Goal: Navigation & Orientation: Go to known website

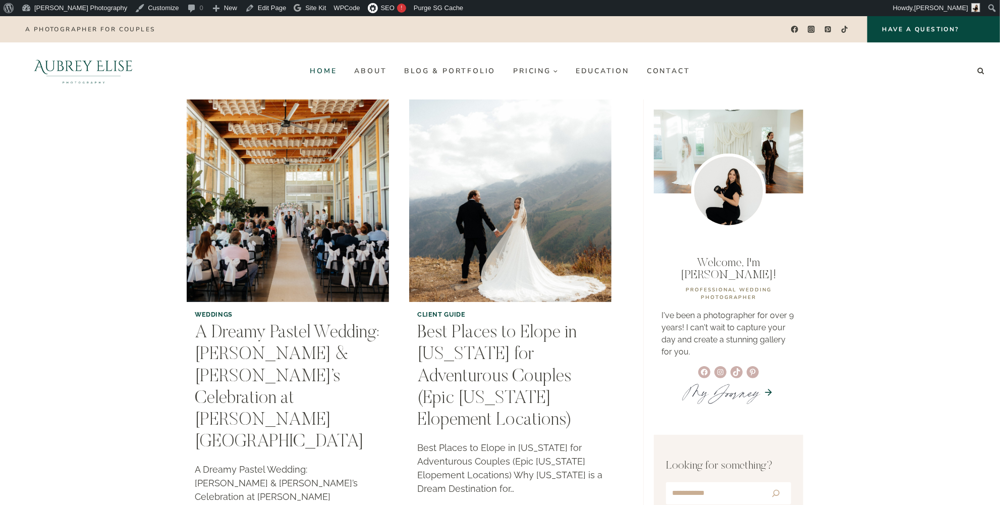
click at [261, 70] on link "Home" at bounding box center [323, 71] width 44 height 16
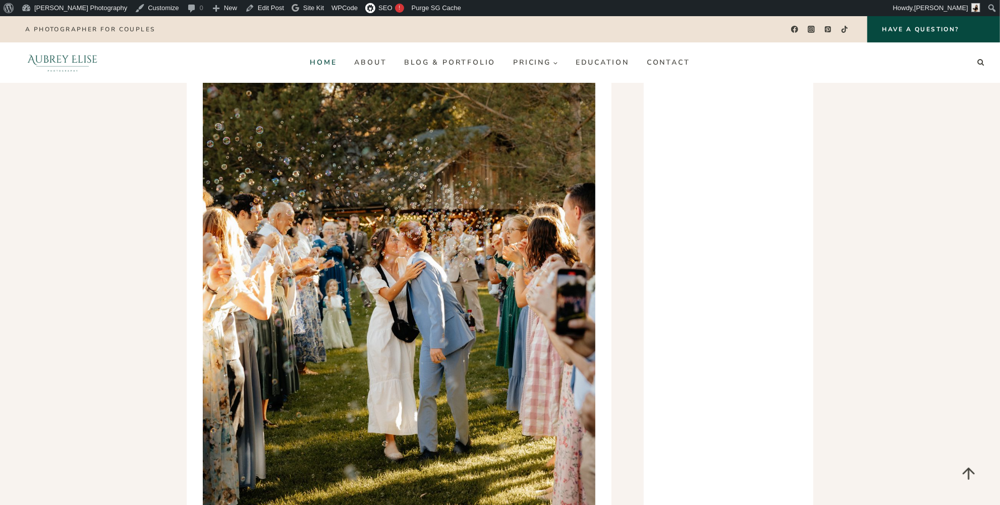
scroll to position [2844, 0]
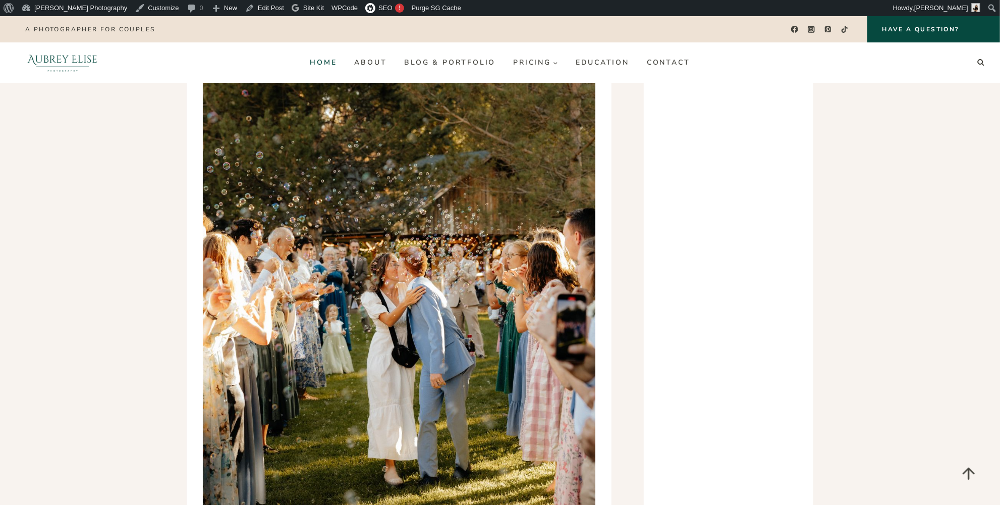
drag, startPoint x: 331, startPoint y: 62, endPoint x: 374, endPoint y: 55, distance: 43.3
click at [331, 62] on link "Home" at bounding box center [323, 62] width 44 height 16
